Goal: Information Seeking & Learning: Learn about a topic

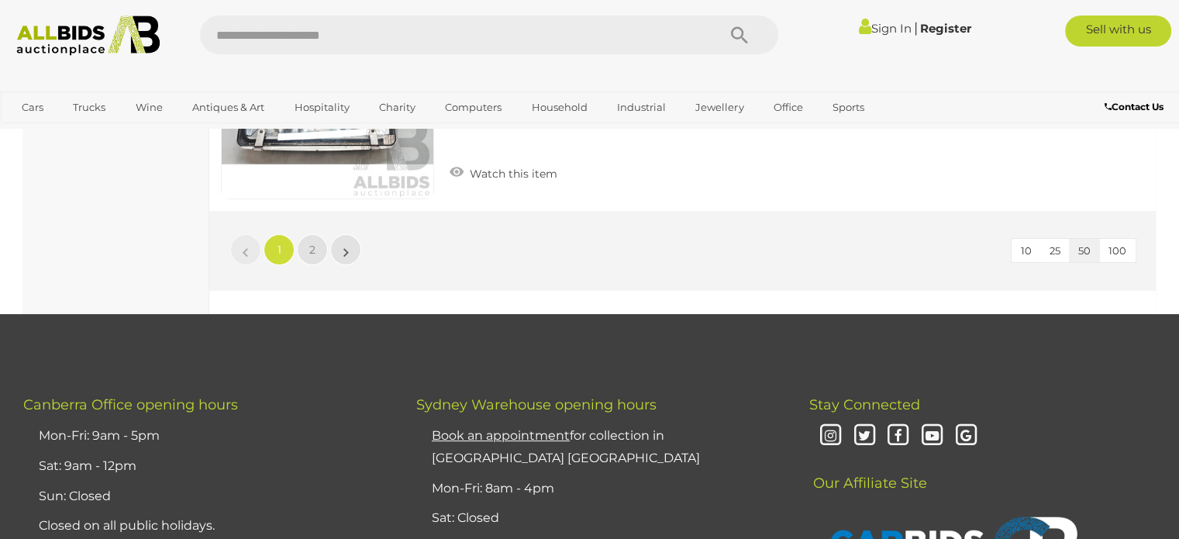
scroll to position [11892, 0]
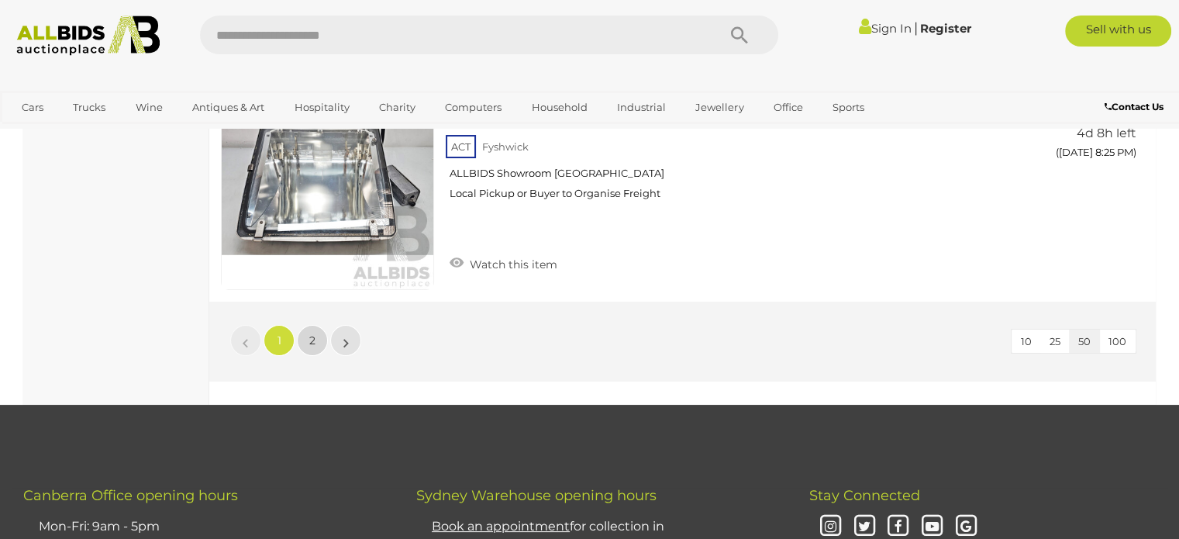
click at [311, 333] on span "2" at bounding box center [312, 340] width 6 height 14
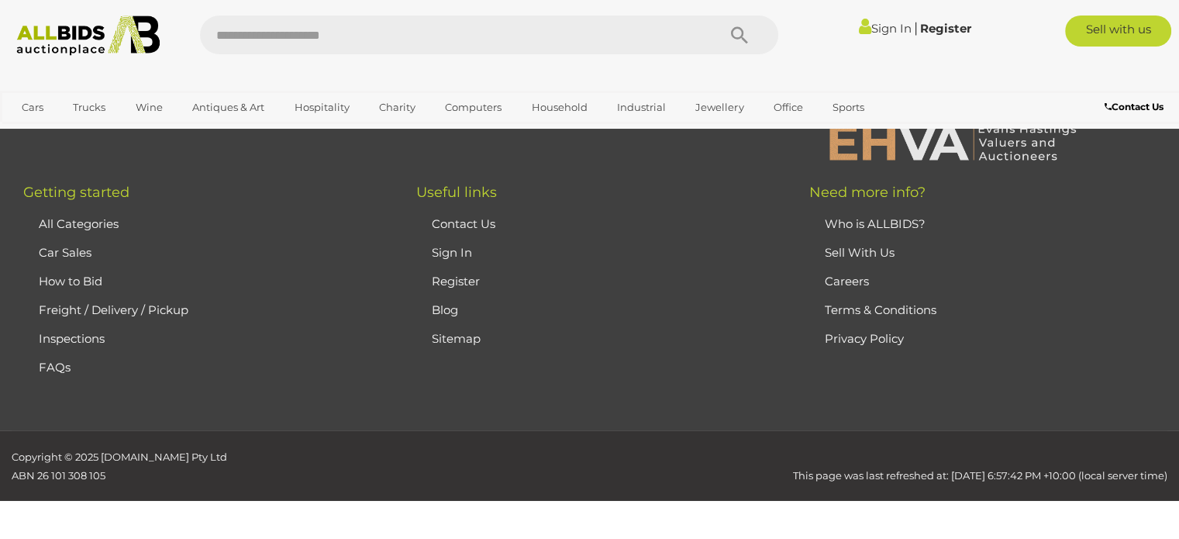
scroll to position [79, 0]
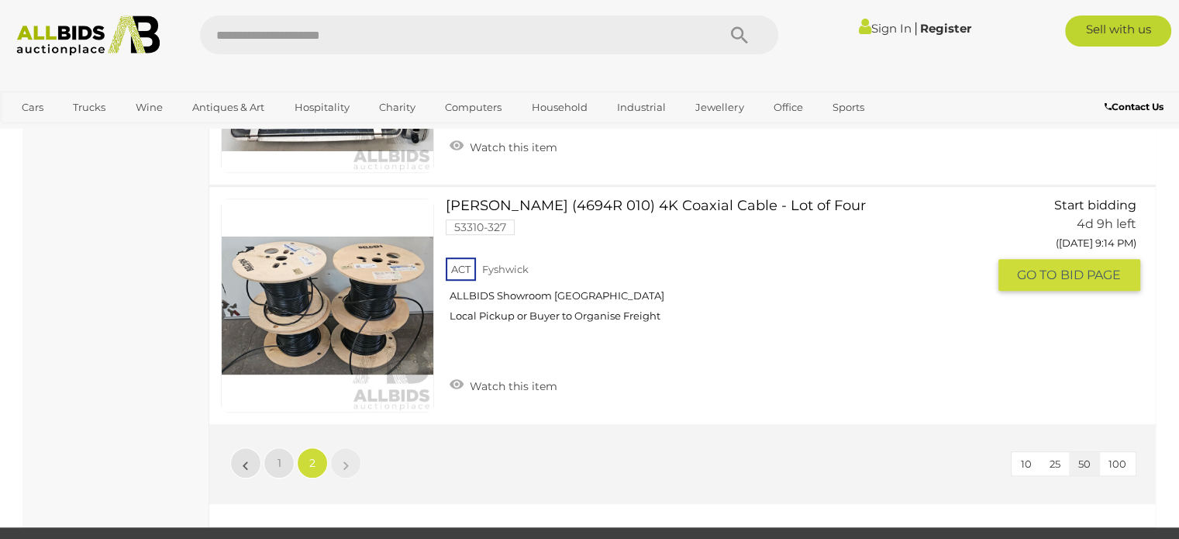
scroll to position [1009, 0]
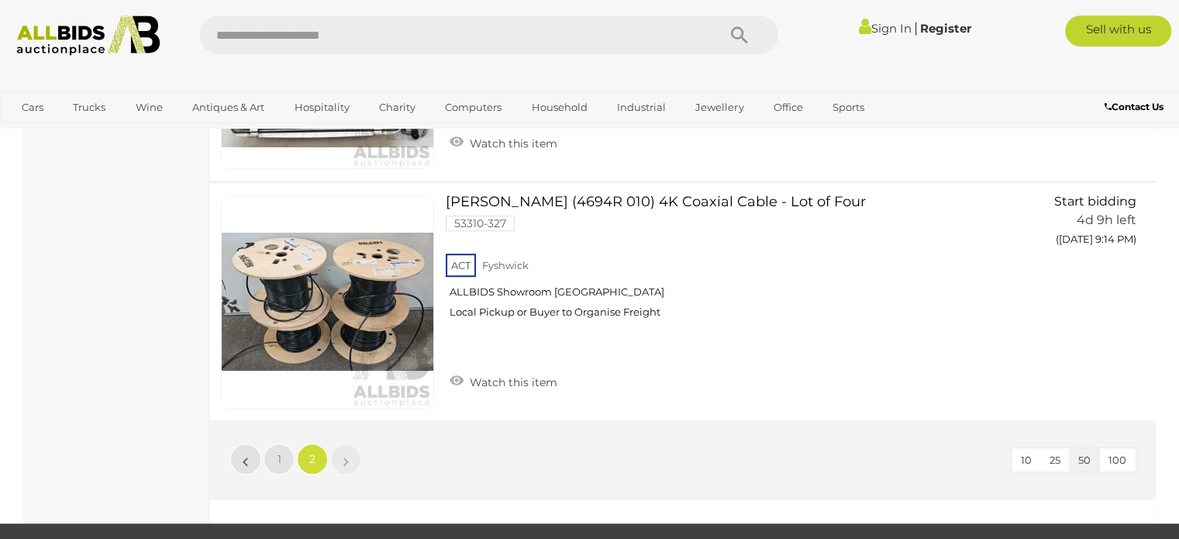
scroll to position [79, 0]
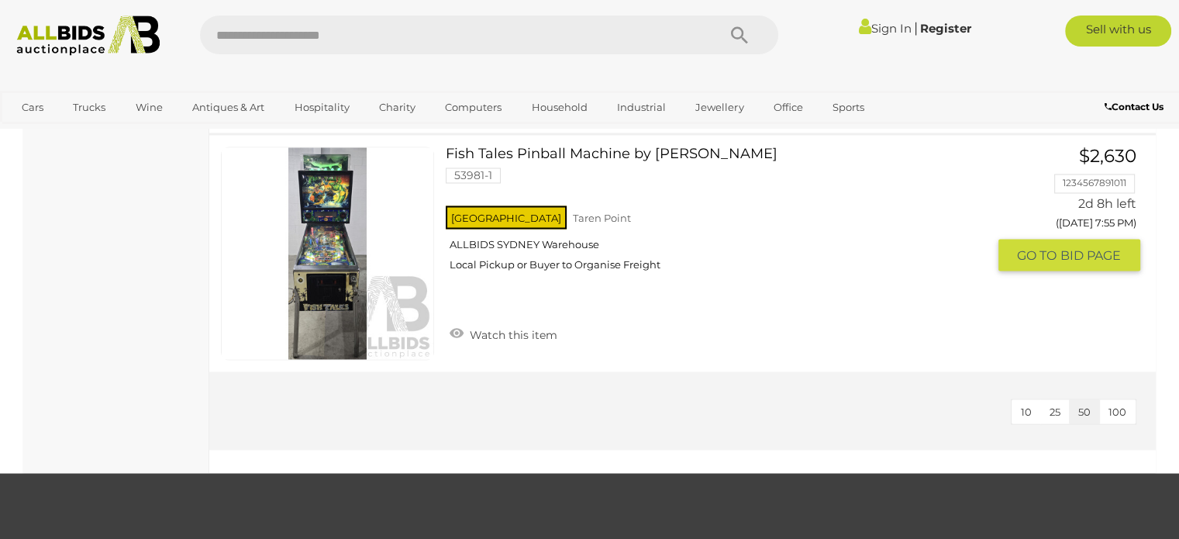
scroll to position [2635, 0]
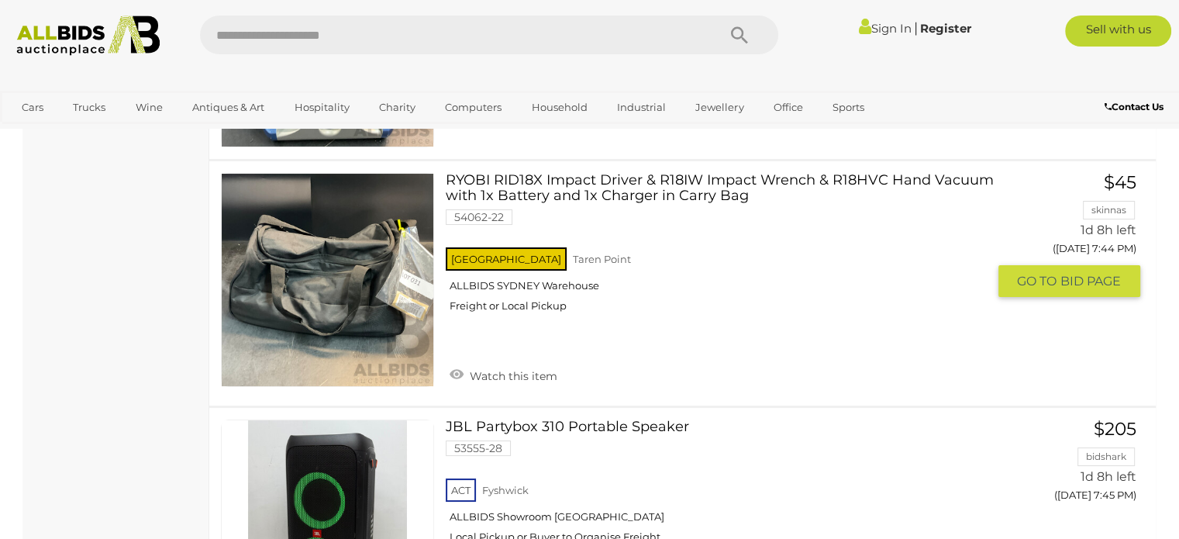
scroll to position [11934, 0]
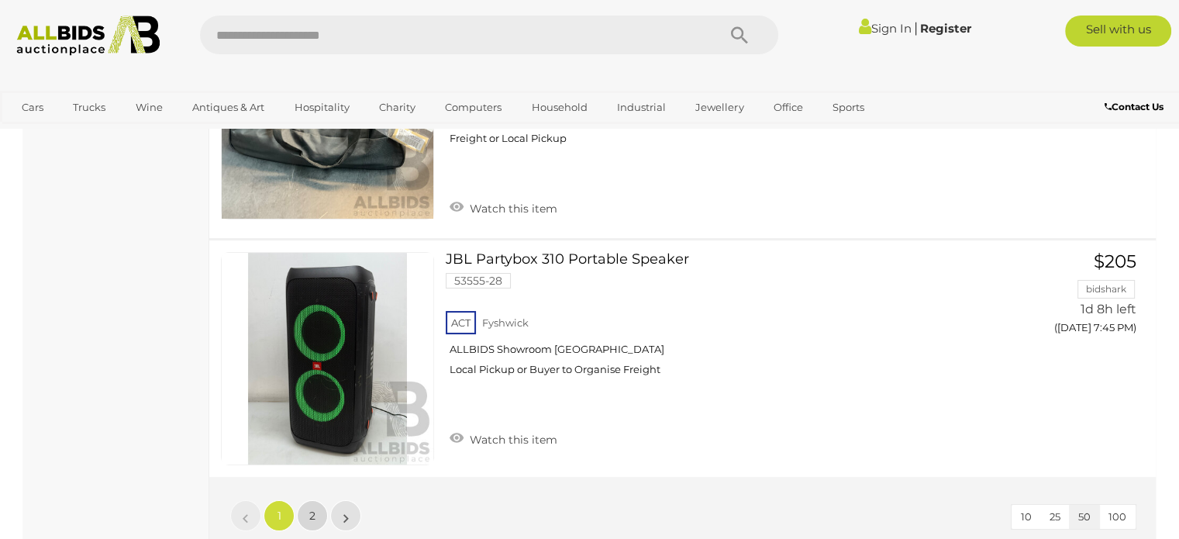
click at [311, 508] on span "2" at bounding box center [312, 515] width 6 height 14
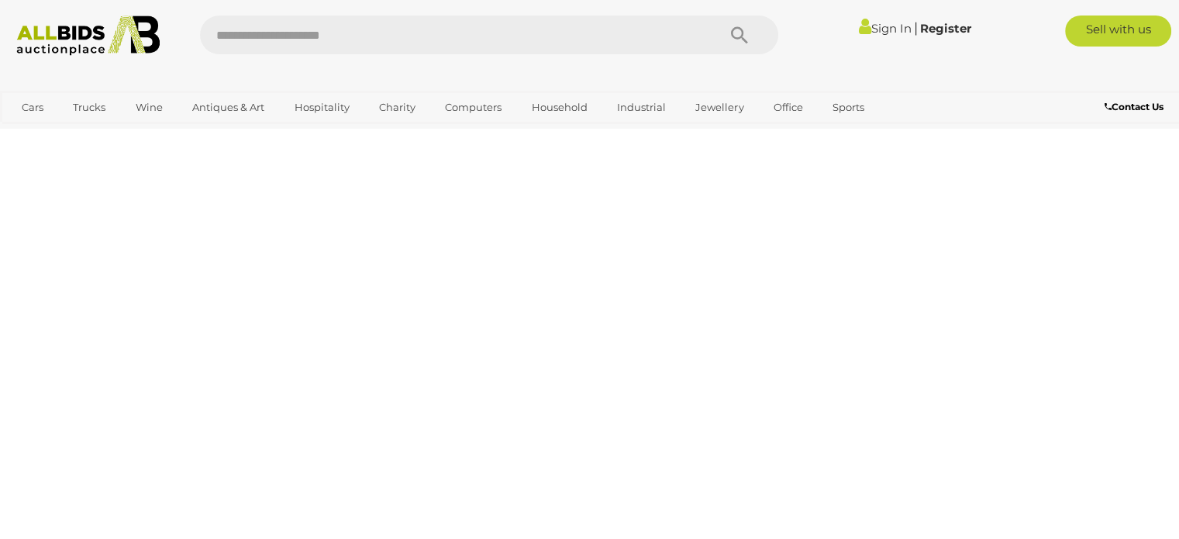
scroll to position [238, 0]
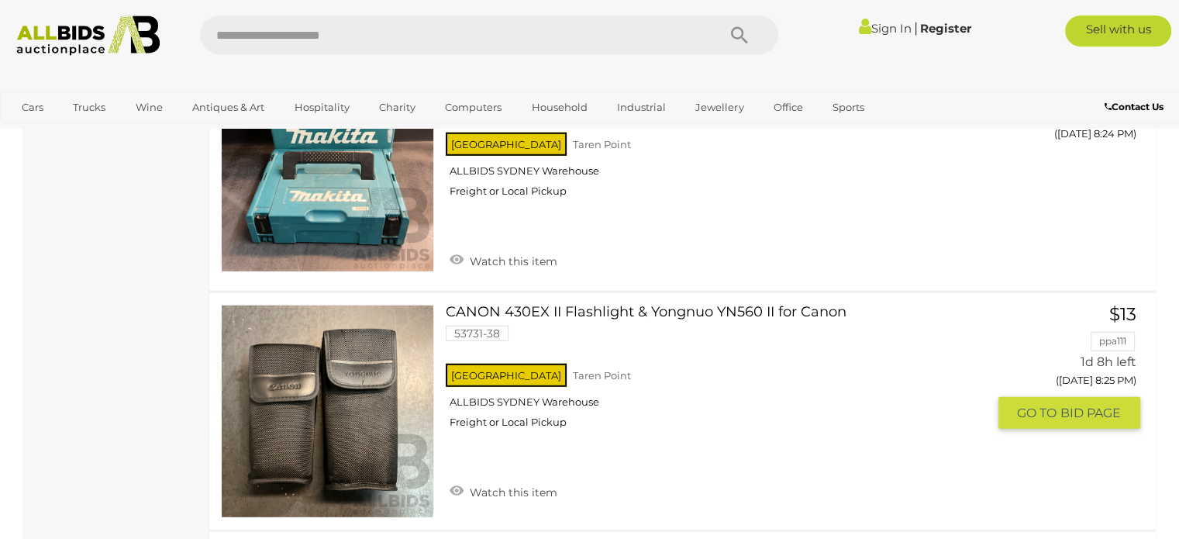
scroll to position [10002, 0]
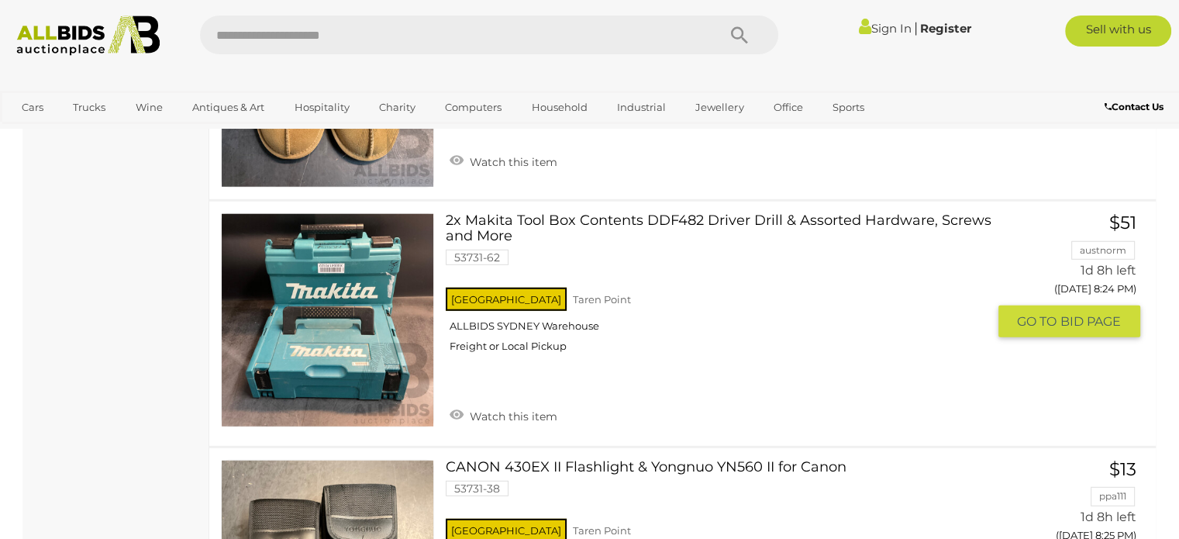
click at [351, 327] on img at bounding box center [328, 320] width 212 height 212
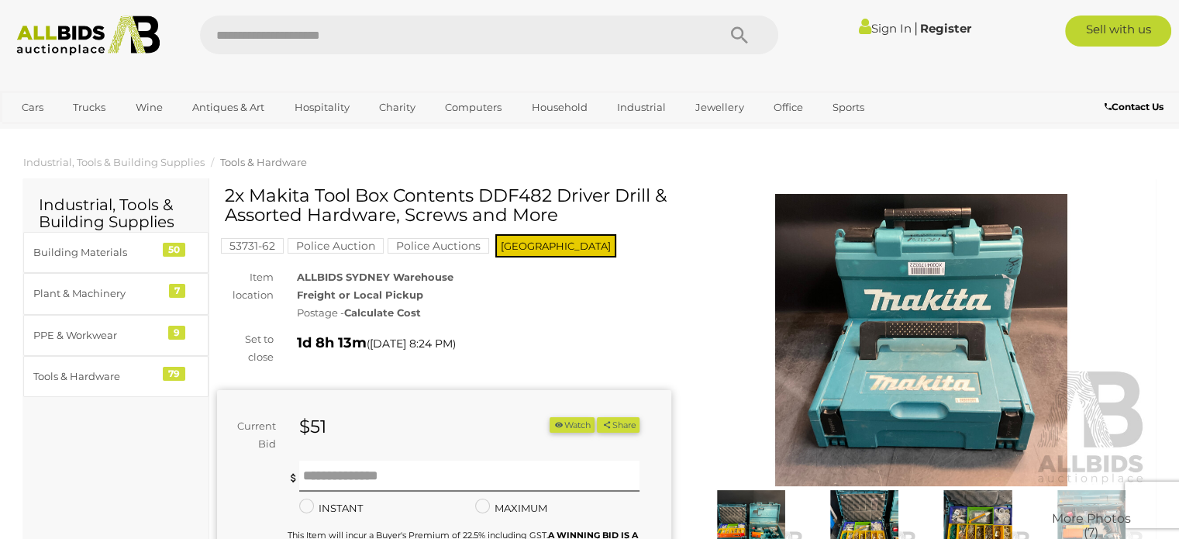
click at [952, 284] on img at bounding box center [921, 340] width 454 height 292
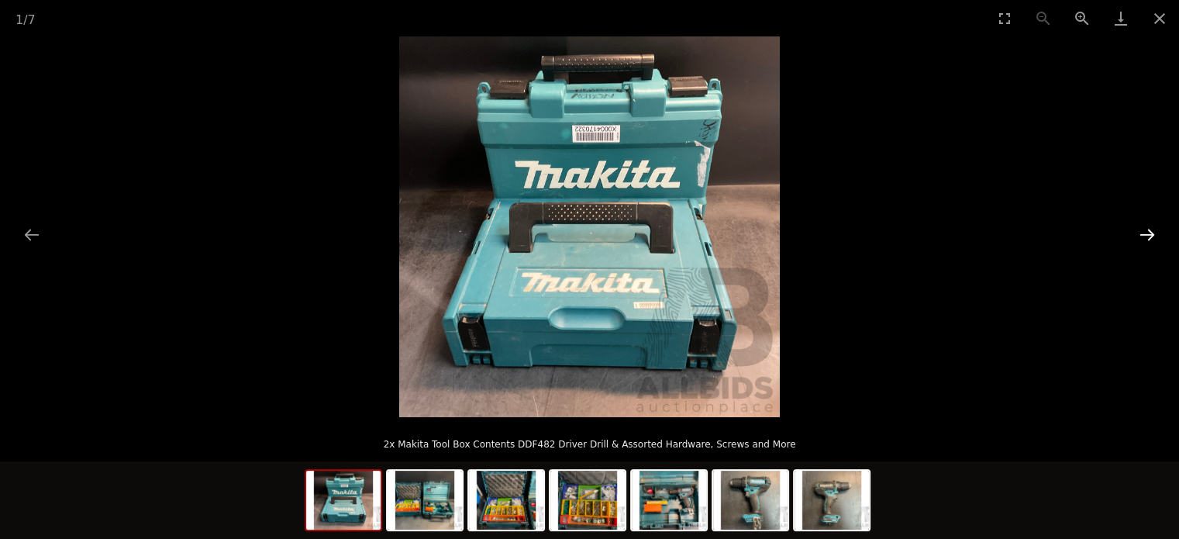
click at [1147, 227] on button "Next slide" at bounding box center [1147, 234] width 33 height 30
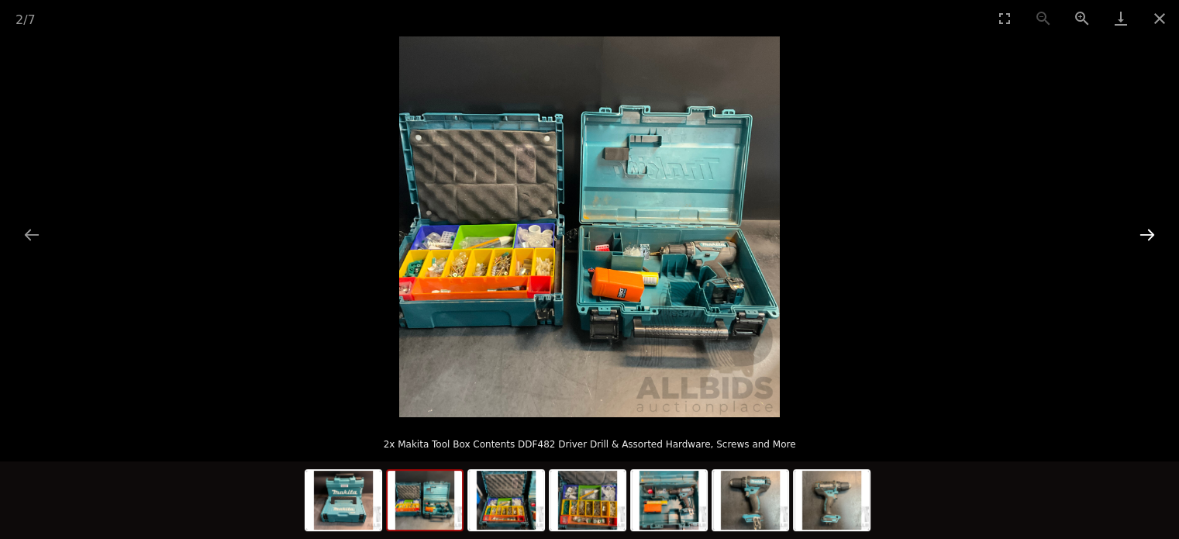
click at [1143, 228] on button "Next slide" at bounding box center [1147, 234] width 33 height 30
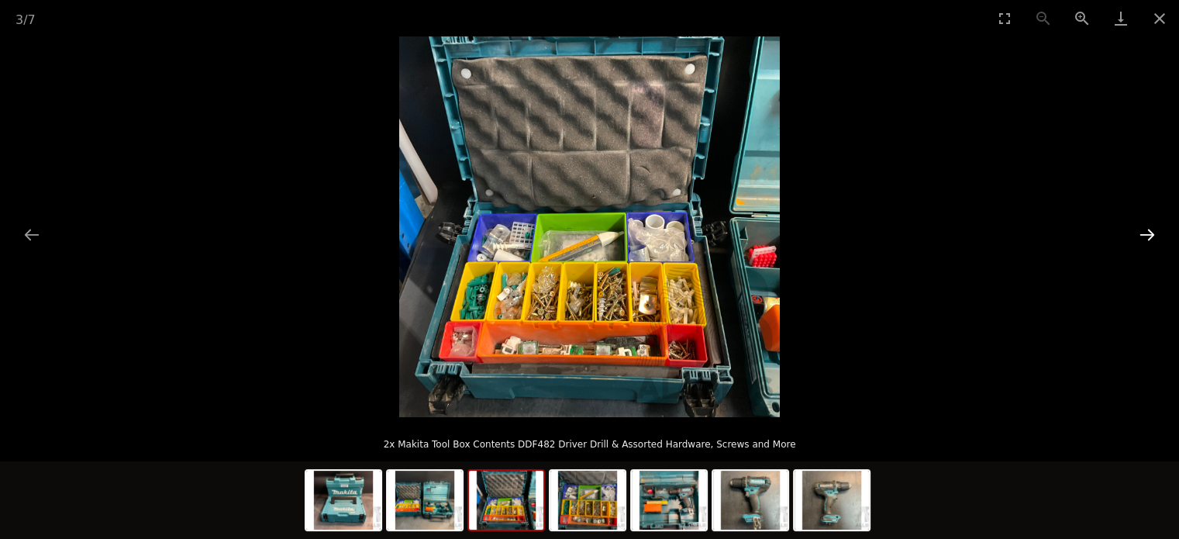
click at [1143, 228] on button "Next slide" at bounding box center [1147, 234] width 33 height 30
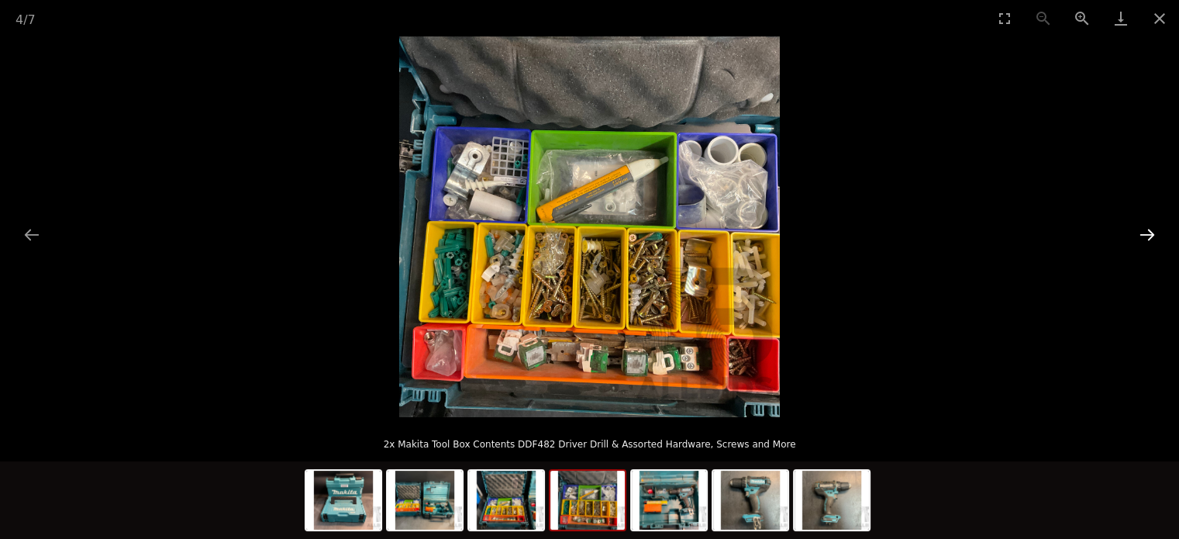
click at [1143, 228] on button "Next slide" at bounding box center [1147, 234] width 33 height 30
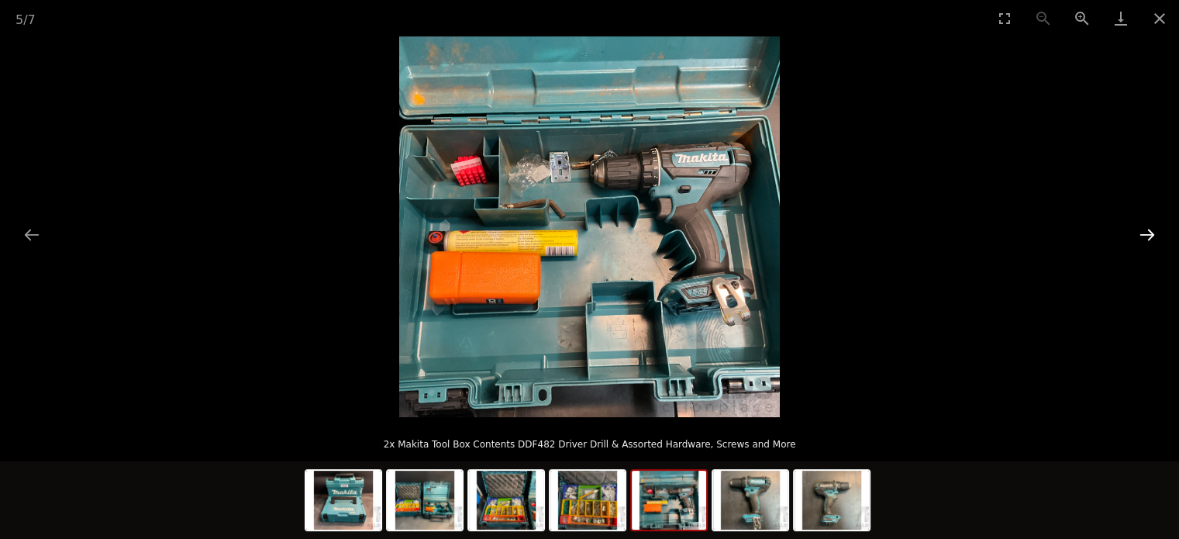
click at [1143, 228] on button "Next slide" at bounding box center [1147, 234] width 33 height 30
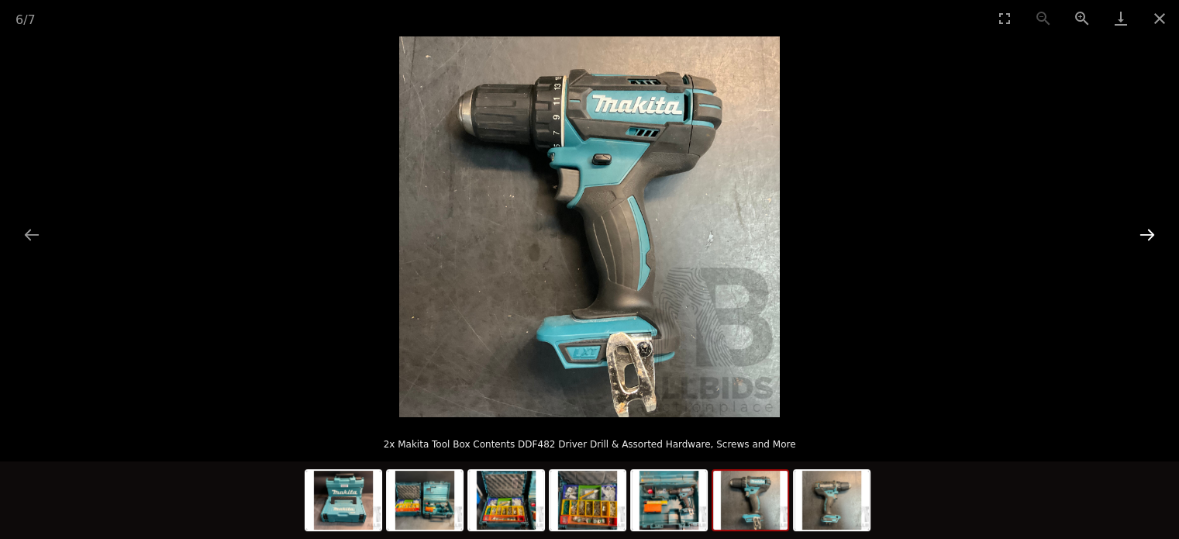
click at [1143, 228] on button "Next slide" at bounding box center [1147, 234] width 33 height 30
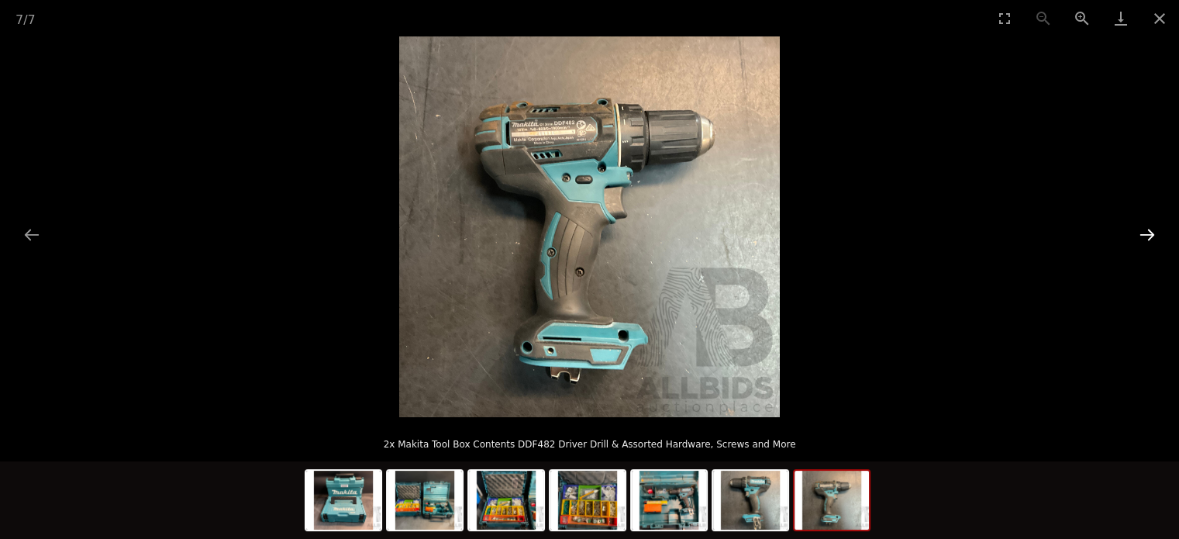
click at [1143, 228] on button "Next slide" at bounding box center [1147, 234] width 33 height 30
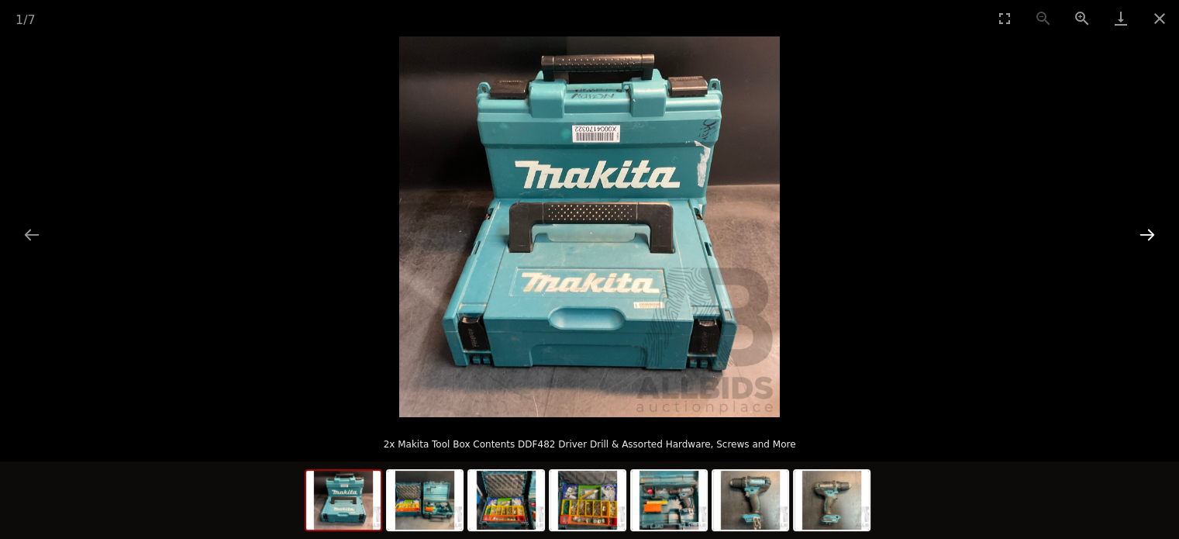
click at [1143, 228] on button "Next slide" at bounding box center [1147, 234] width 33 height 30
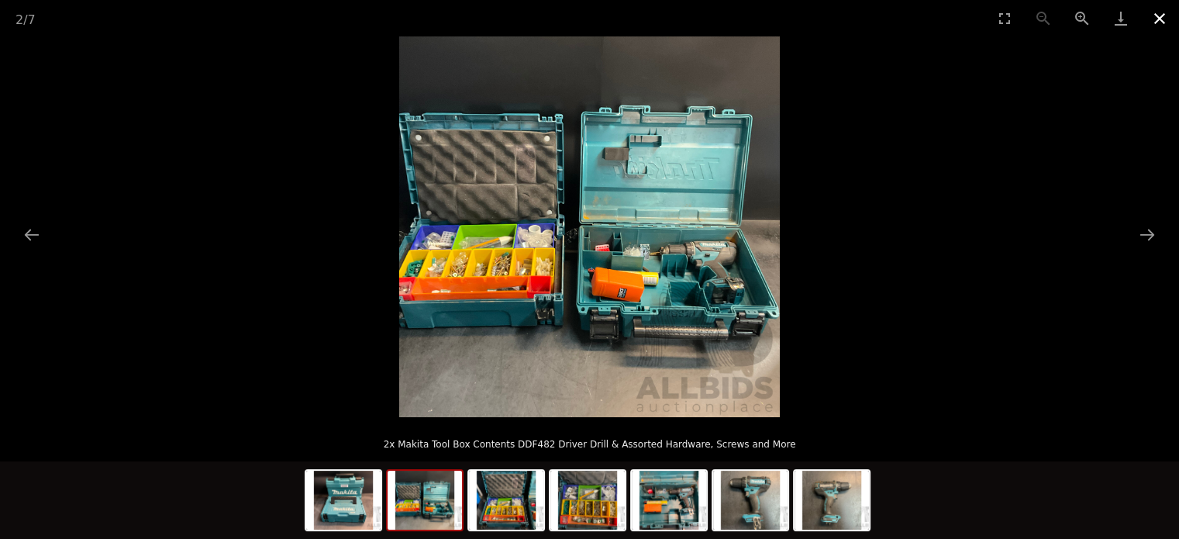
click at [1159, 15] on button "Close gallery" at bounding box center [1159, 18] width 39 height 36
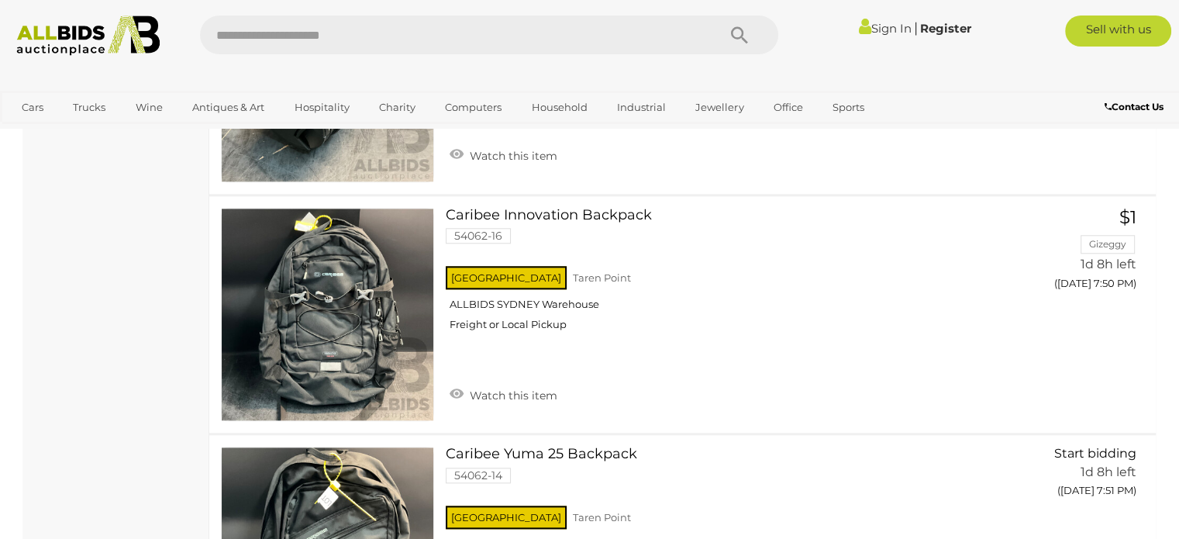
scroll to position [1338, 0]
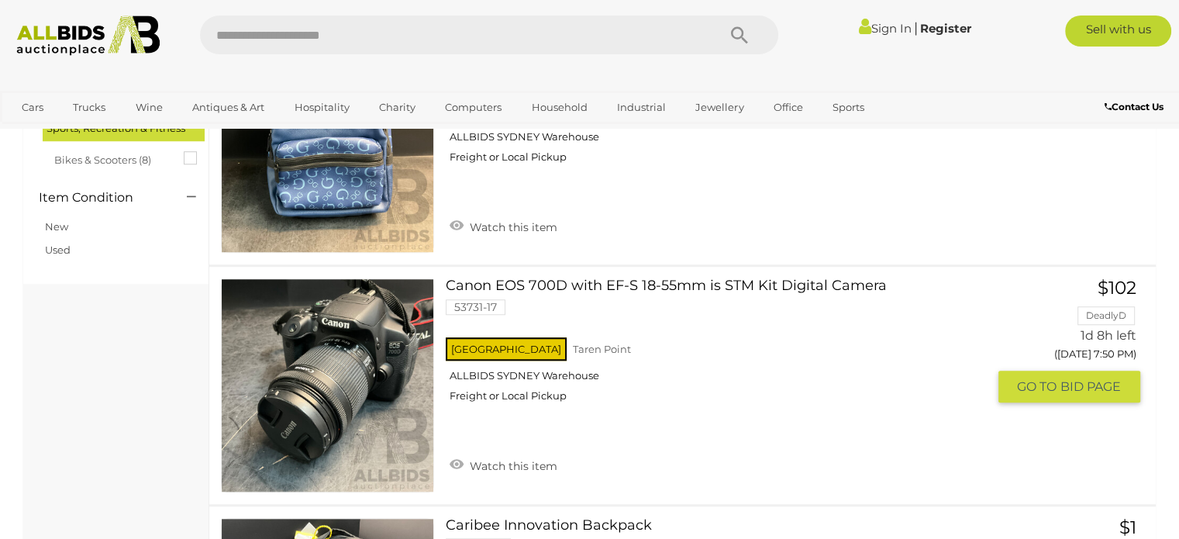
click at [339, 354] on link at bounding box center [327, 384] width 213 height 213
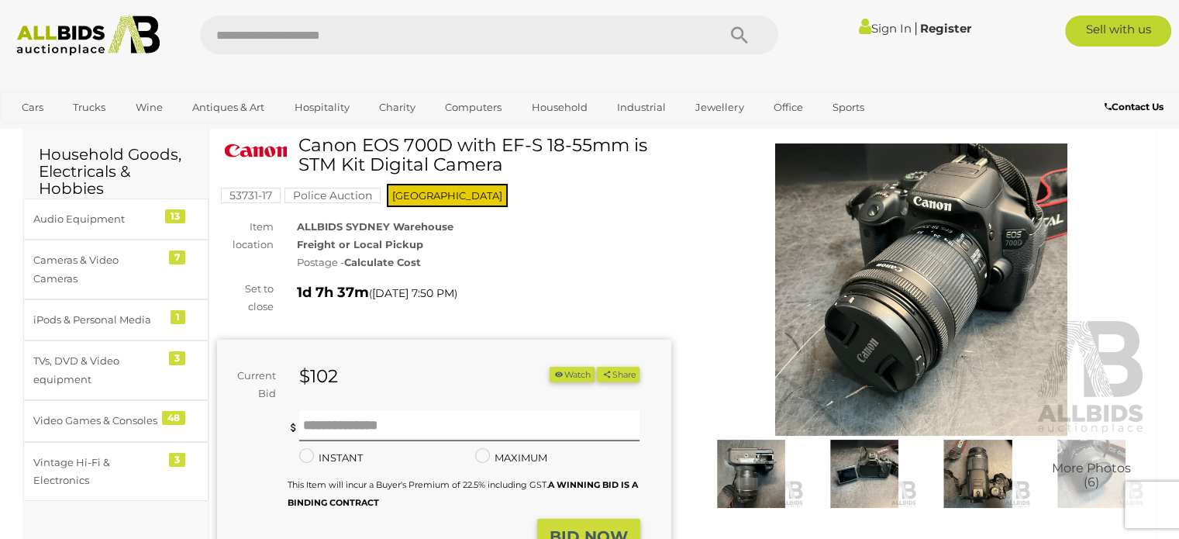
scroll to position [77, 0]
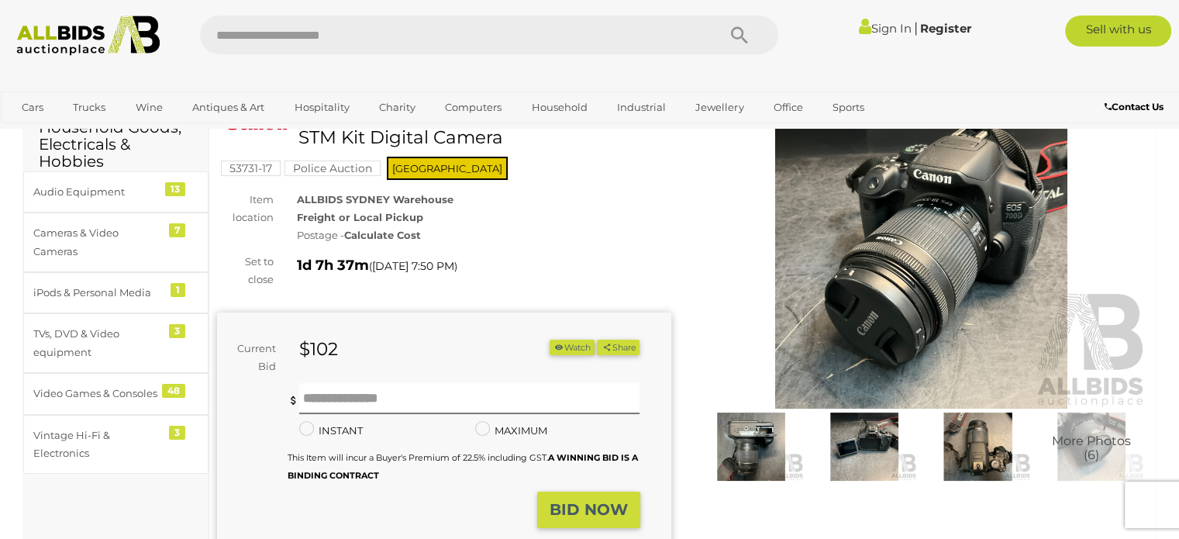
click at [929, 240] on img at bounding box center [921, 262] width 454 height 292
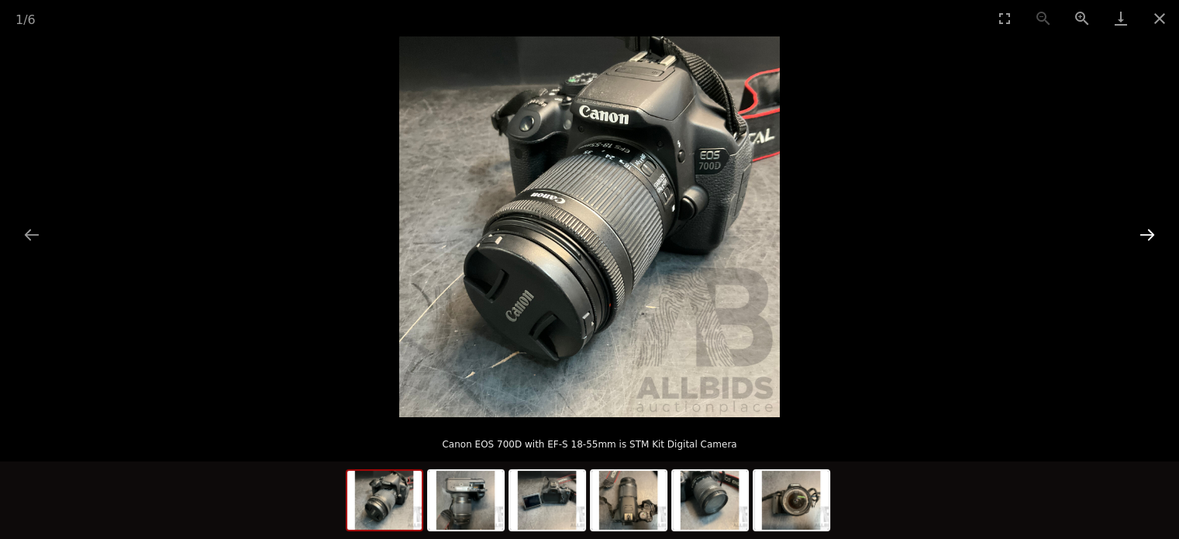
click at [1147, 229] on button "Next slide" at bounding box center [1147, 234] width 33 height 30
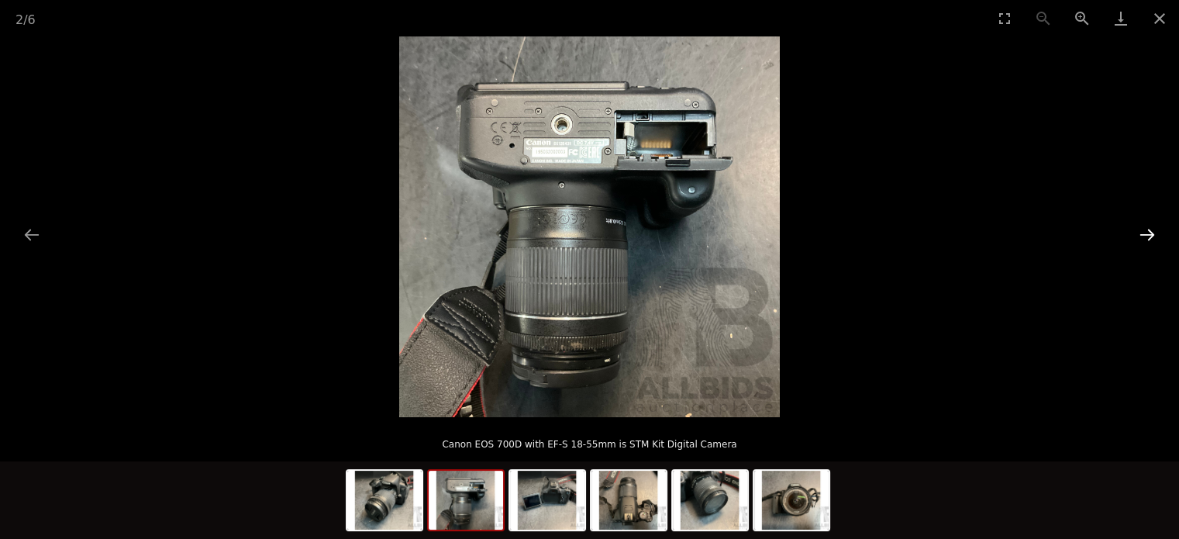
click at [1147, 229] on button "Next slide" at bounding box center [1147, 234] width 33 height 30
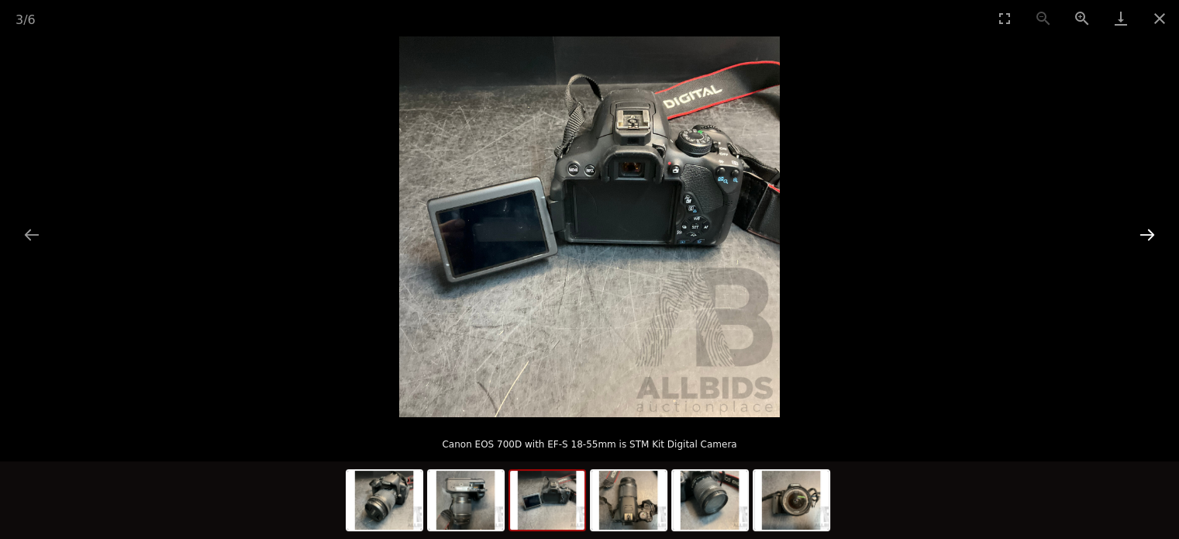
click at [1147, 229] on button "Next slide" at bounding box center [1147, 234] width 33 height 30
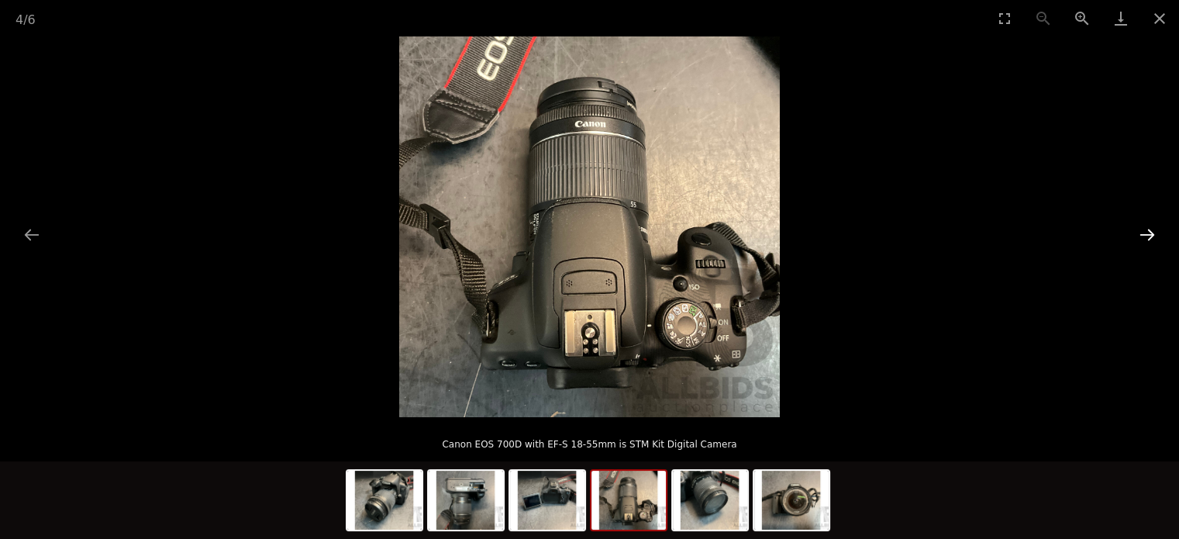
click at [1147, 229] on button "Next slide" at bounding box center [1147, 234] width 33 height 30
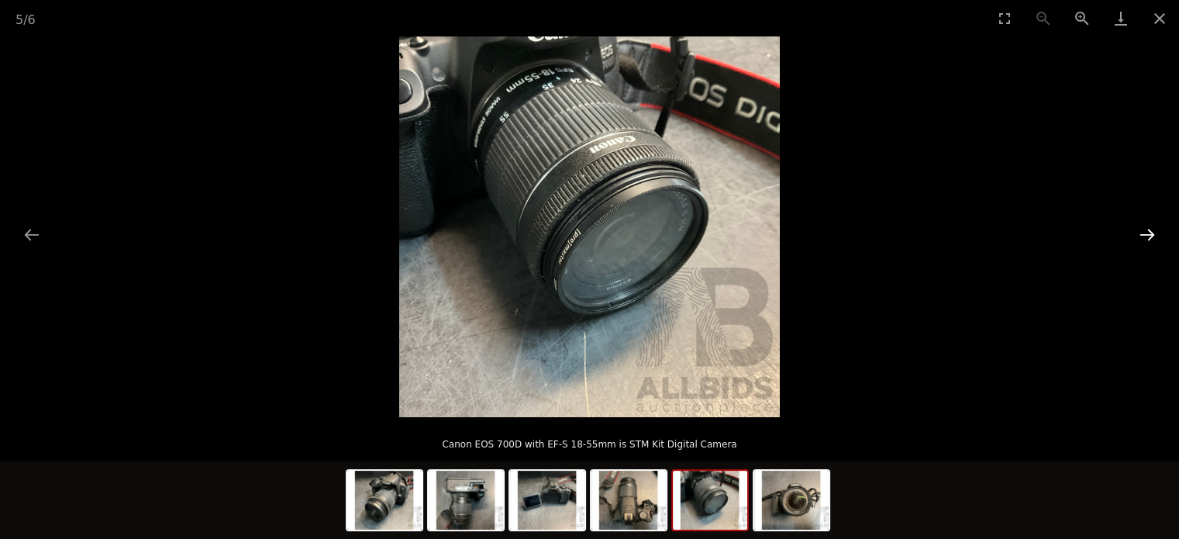
click at [1147, 229] on button "Next slide" at bounding box center [1147, 234] width 33 height 30
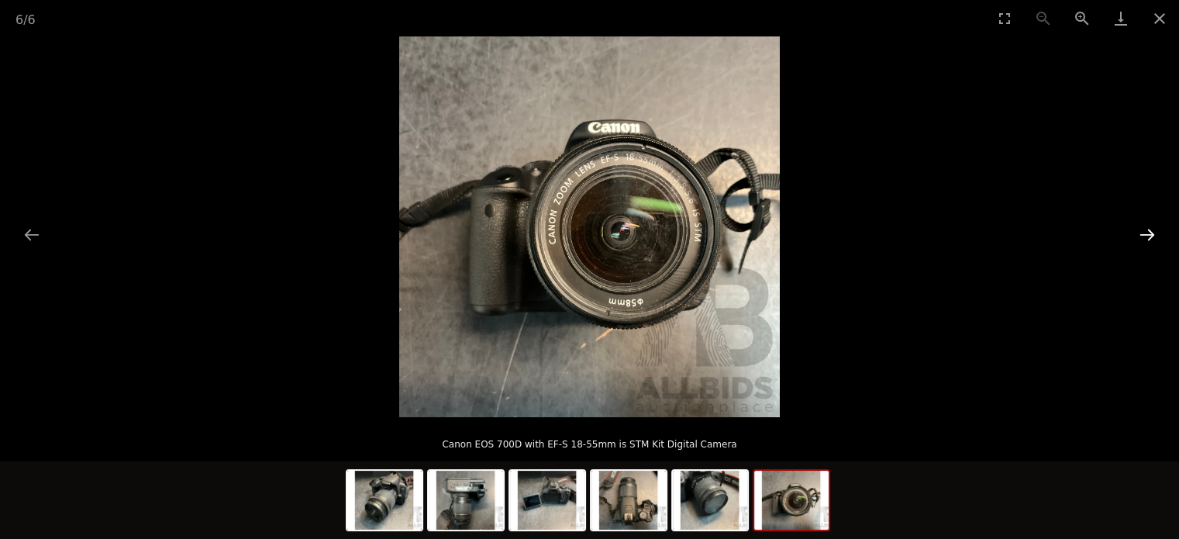
click at [1147, 229] on button "Next slide" at bounding box center [1147, 234] width 33 height 30
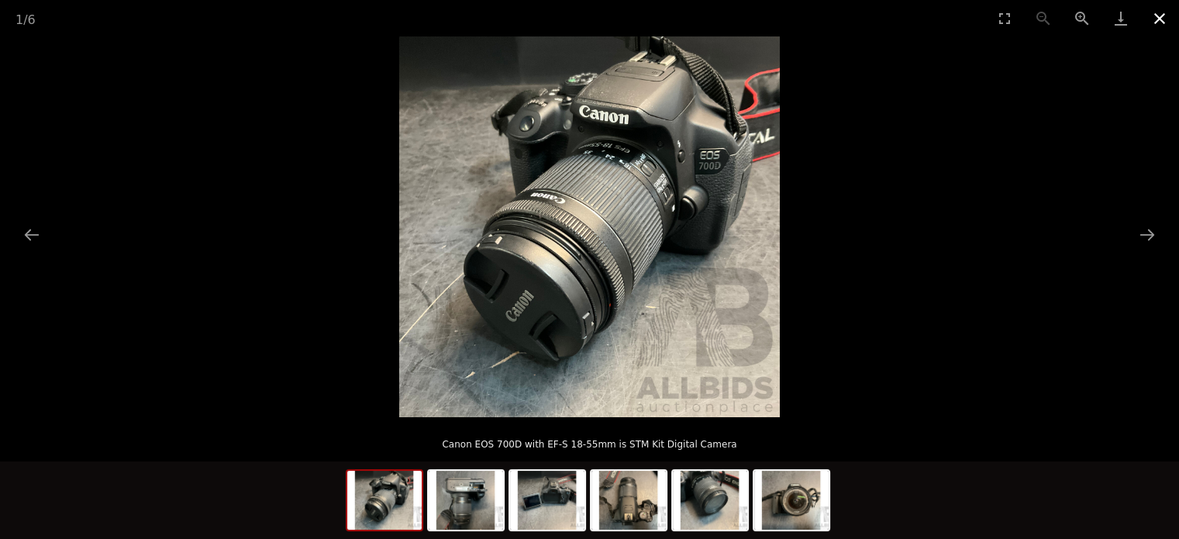
click at [1159, 12] on button "Close gallery" at bounding box center [1159, 18] width 39 height 36
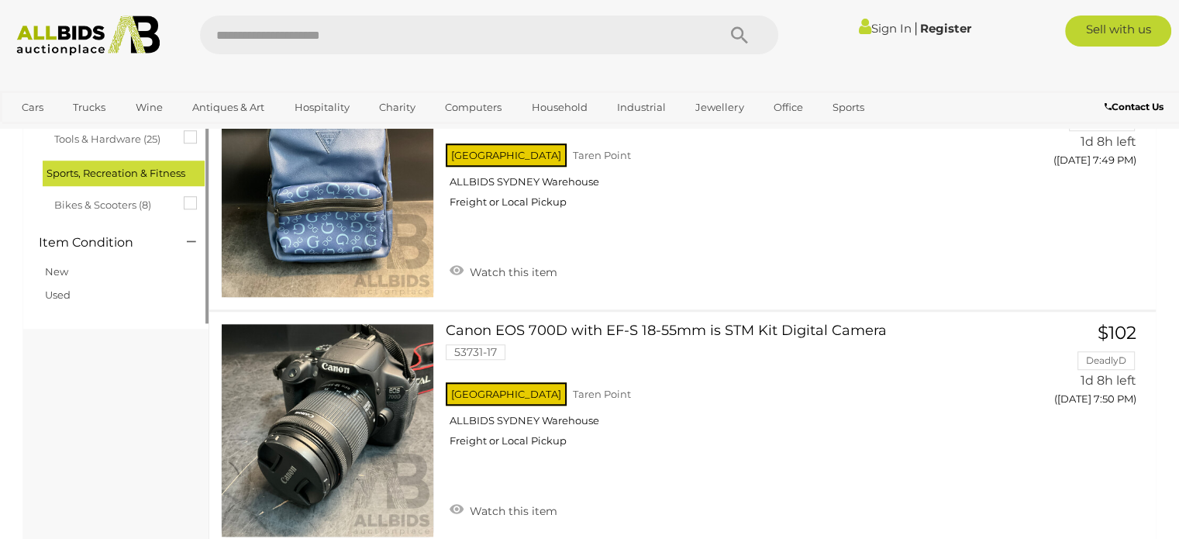
scroll to position [1280, 0]
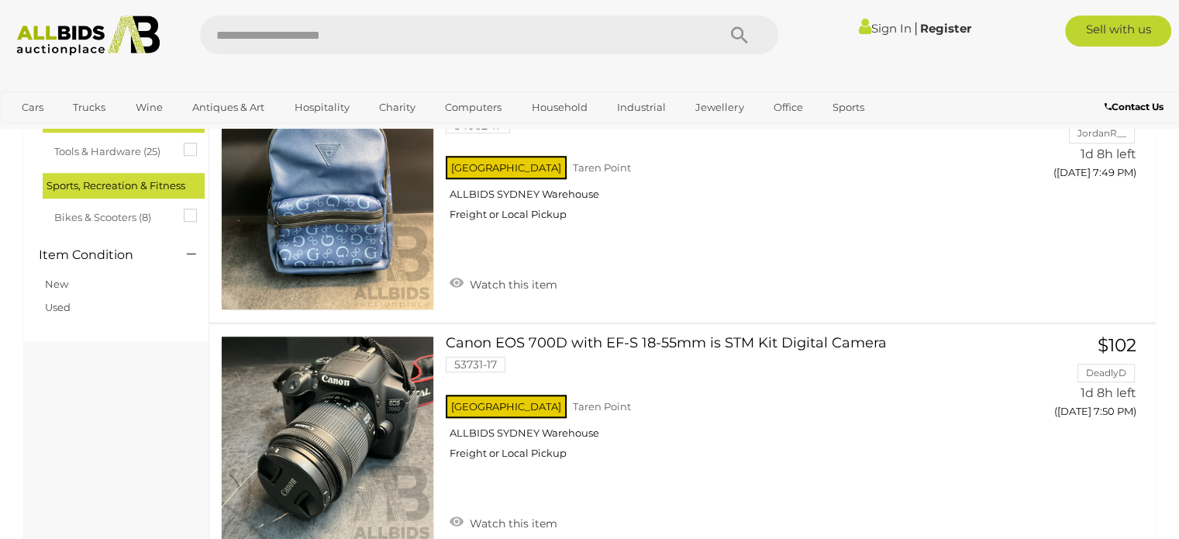
scroll to position [238, 0]
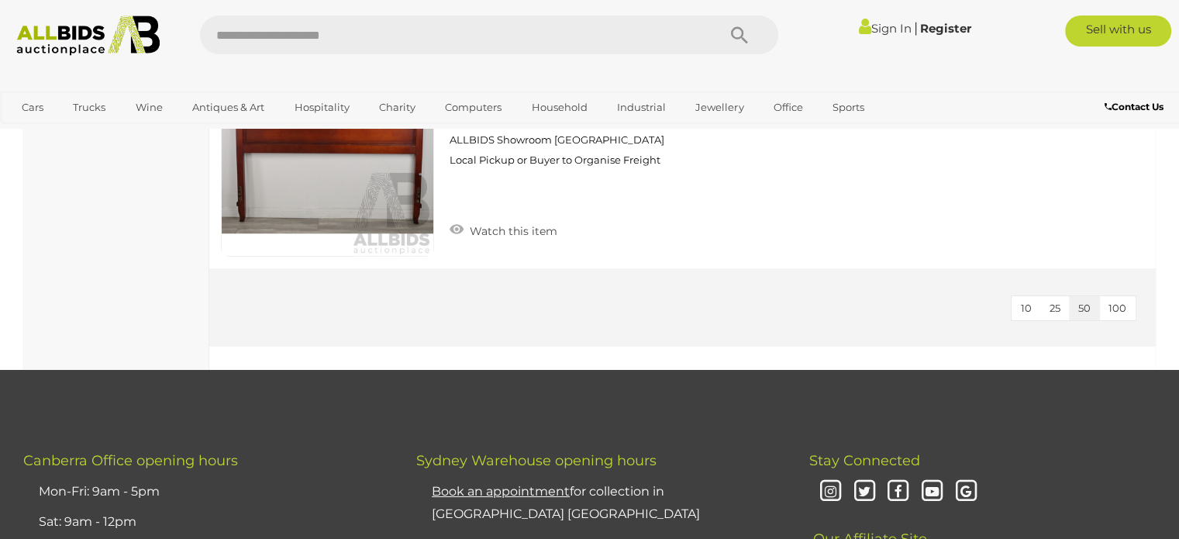
scroll to position [5425, 0]
